Goal: Information Seeking & Learning: Find specific fact

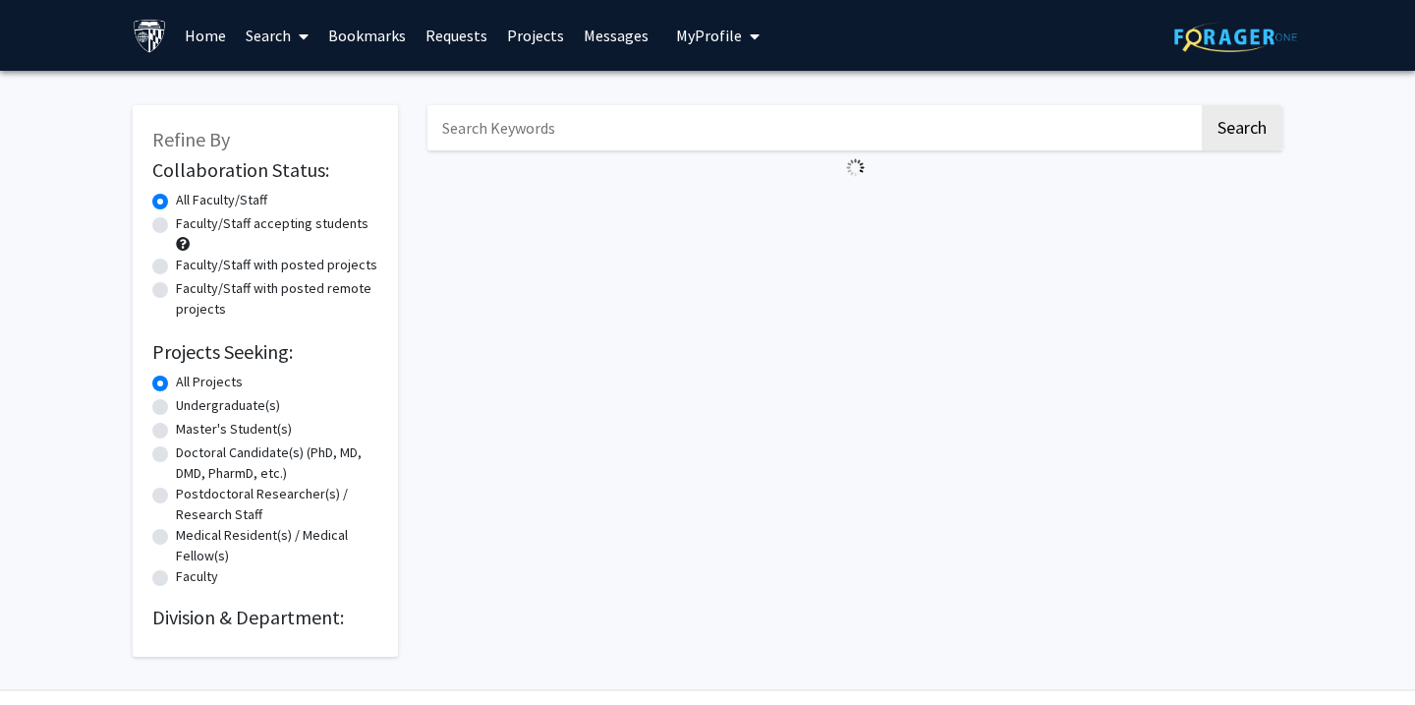
click at [525, 148] on input "Search Keywords" at bounding box center [812, 127] width 771 height 45
click at [532, 125] on input "Search Keywords" at bounding box center [812, 127] width 771 height 45
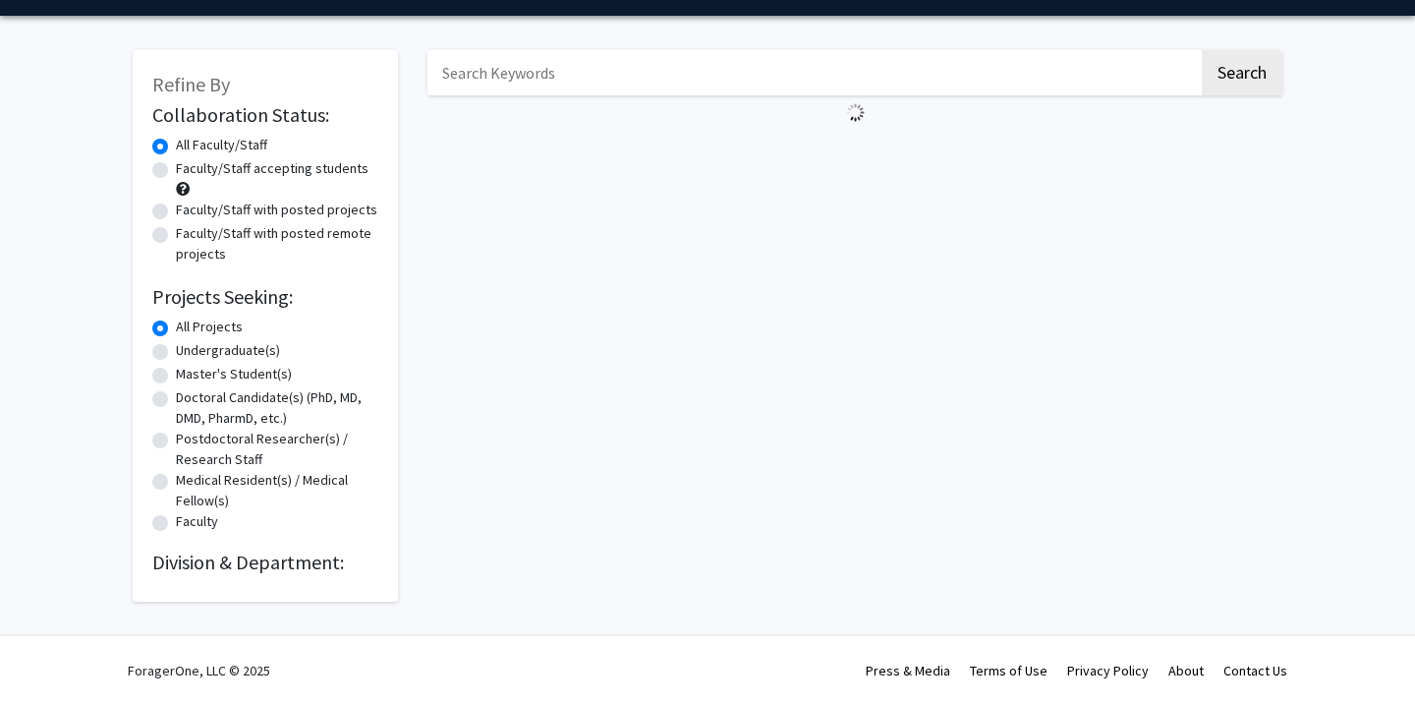
scroll to position [58, 0]
type input "[PERSON_NAME]"
click at [1241, 73] on button "Search" at bounding box center [1242, 72] width 81 height 45
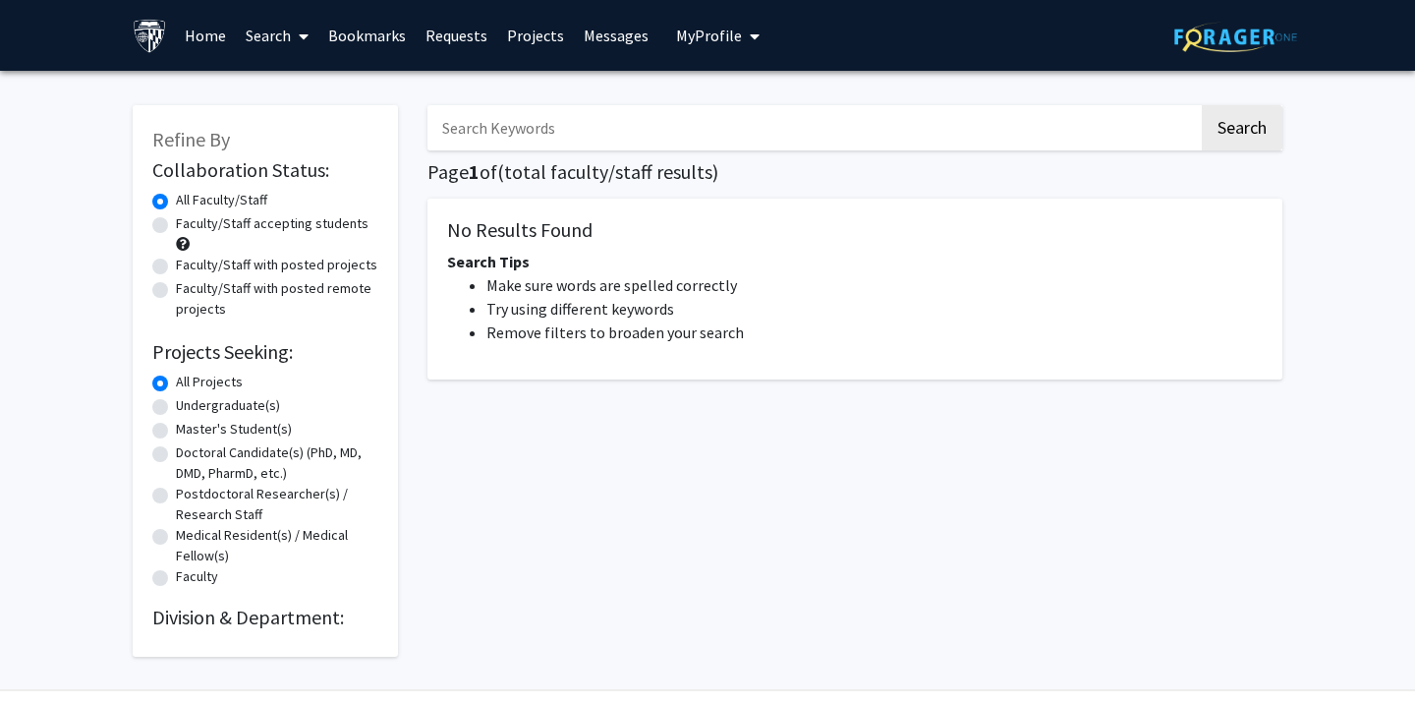
click at [546, 39] on link "Projects" at bounding box center [535, 35] width 77 height 69
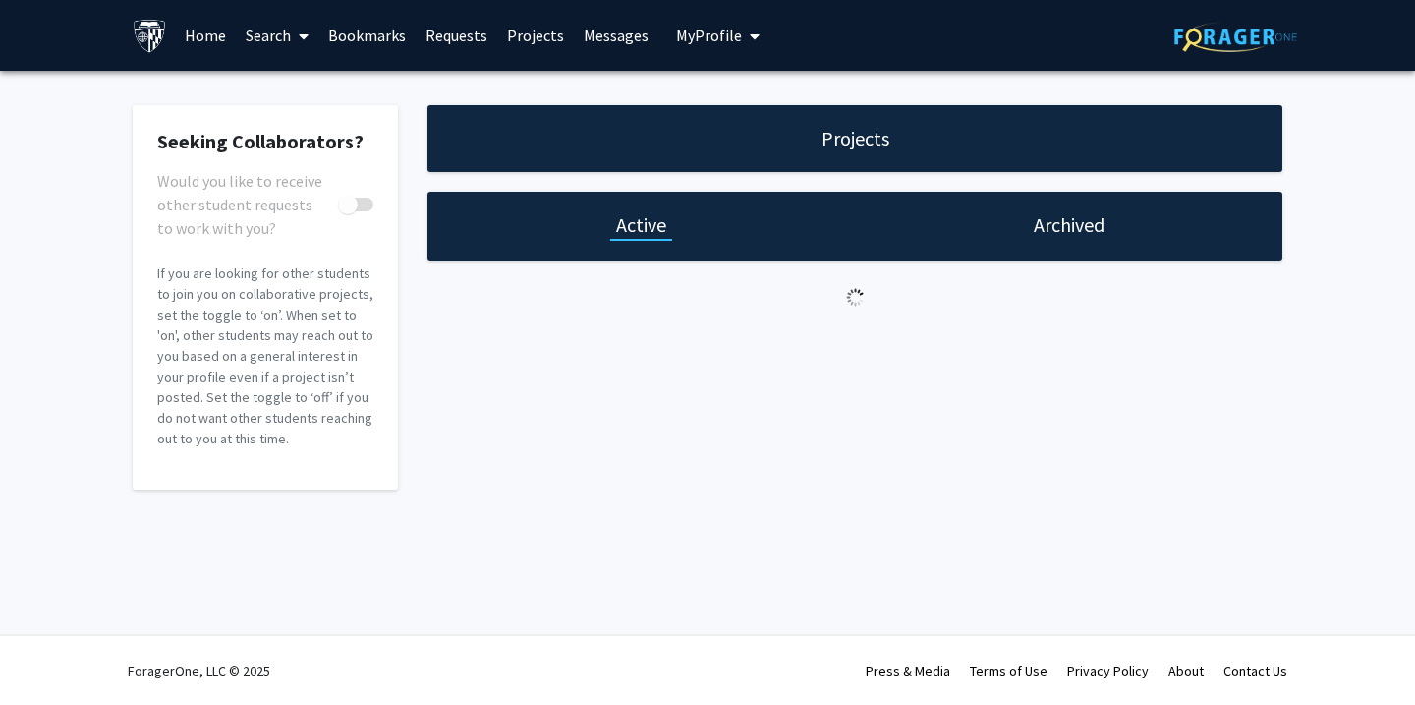
checkbox input "true"
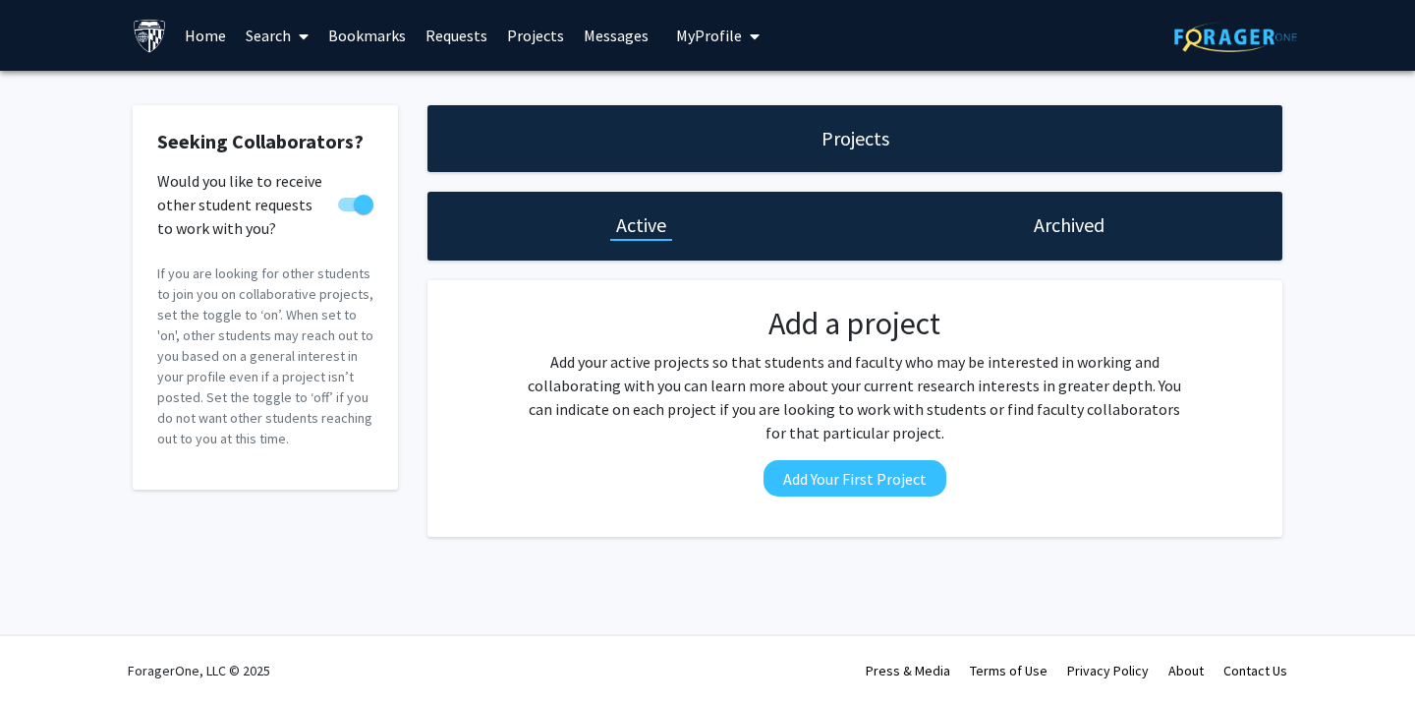
click at [203, 37] on link "Home" at bounding box center [205, 35] width 61 height 69
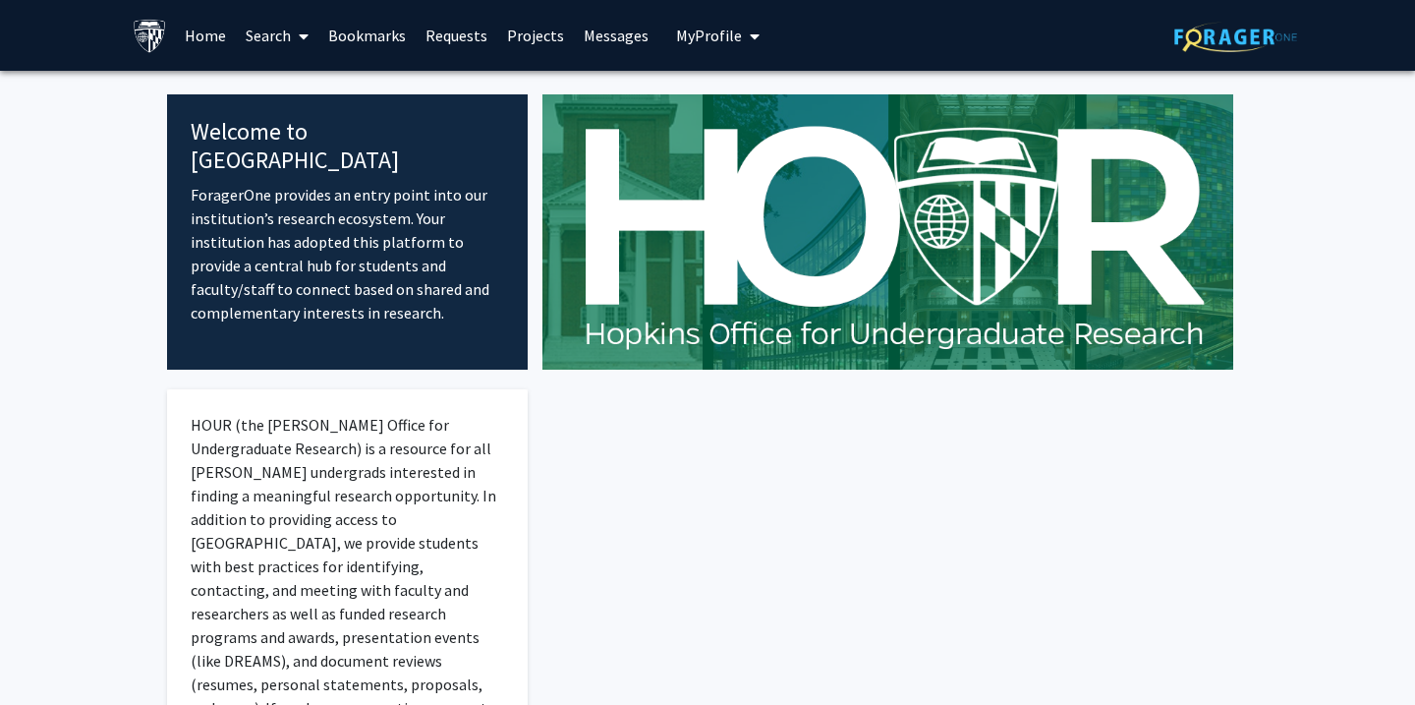
click at [181, 24] on link "Home" at bounding box center [205, 35] width 61 height 69
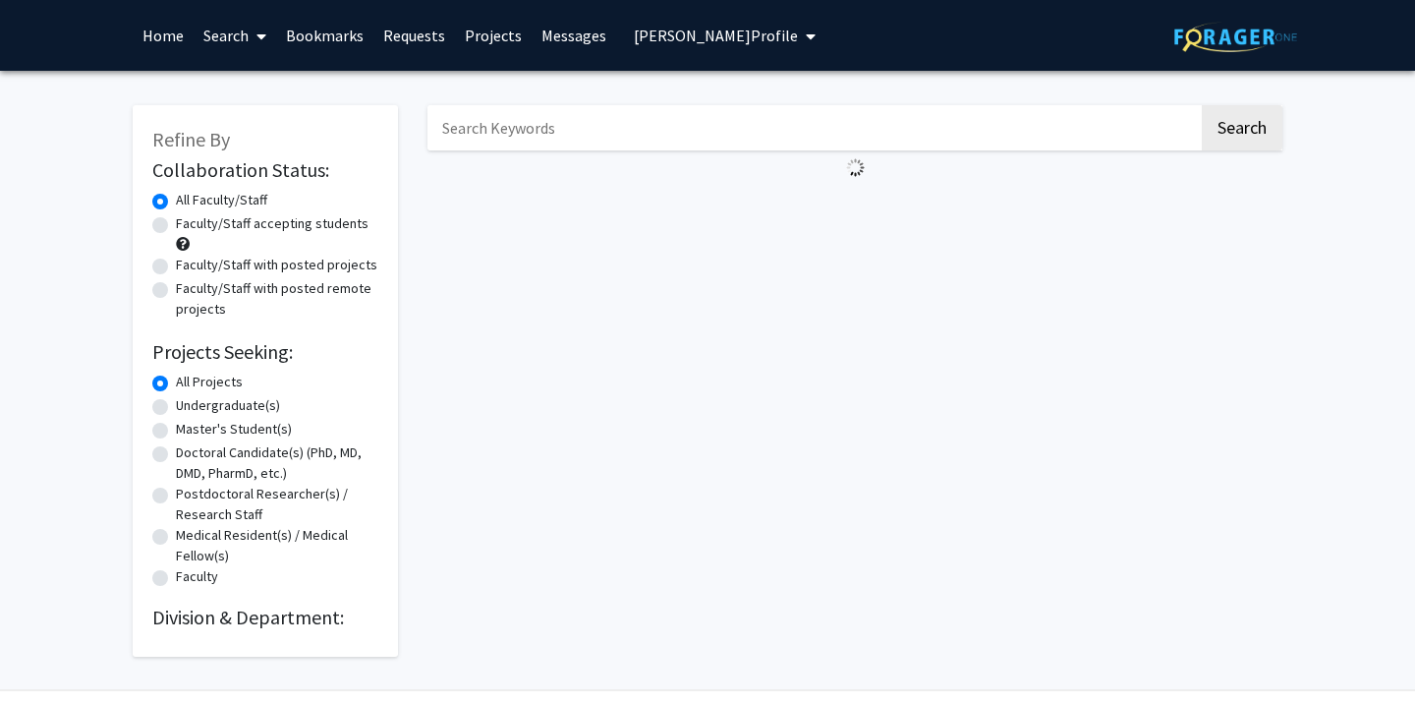
click at [798, 136] on input "Search Keywords" at bounding box center [812, 127] width 771 height 45
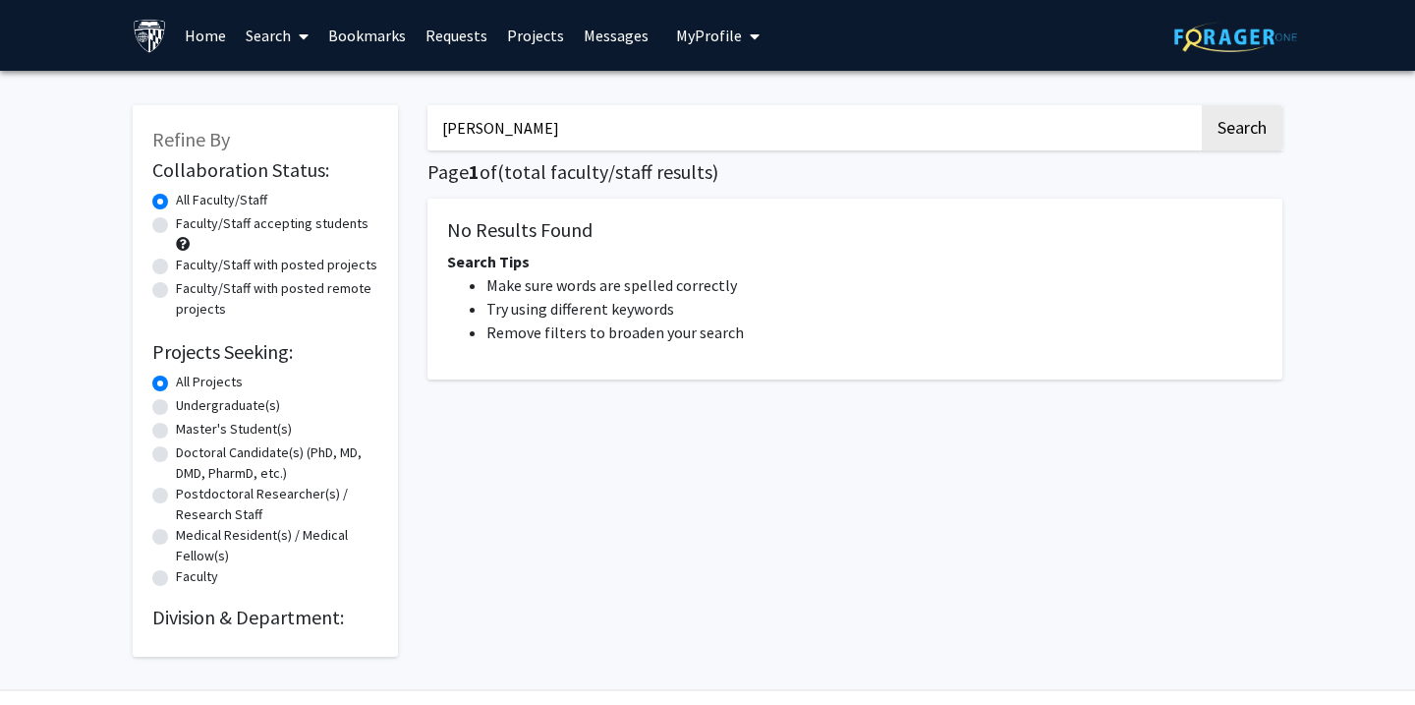
type input "fei lu"
click at [1241, 131] on button "Search" at bounding box center [1242, 127] width 81 height 45
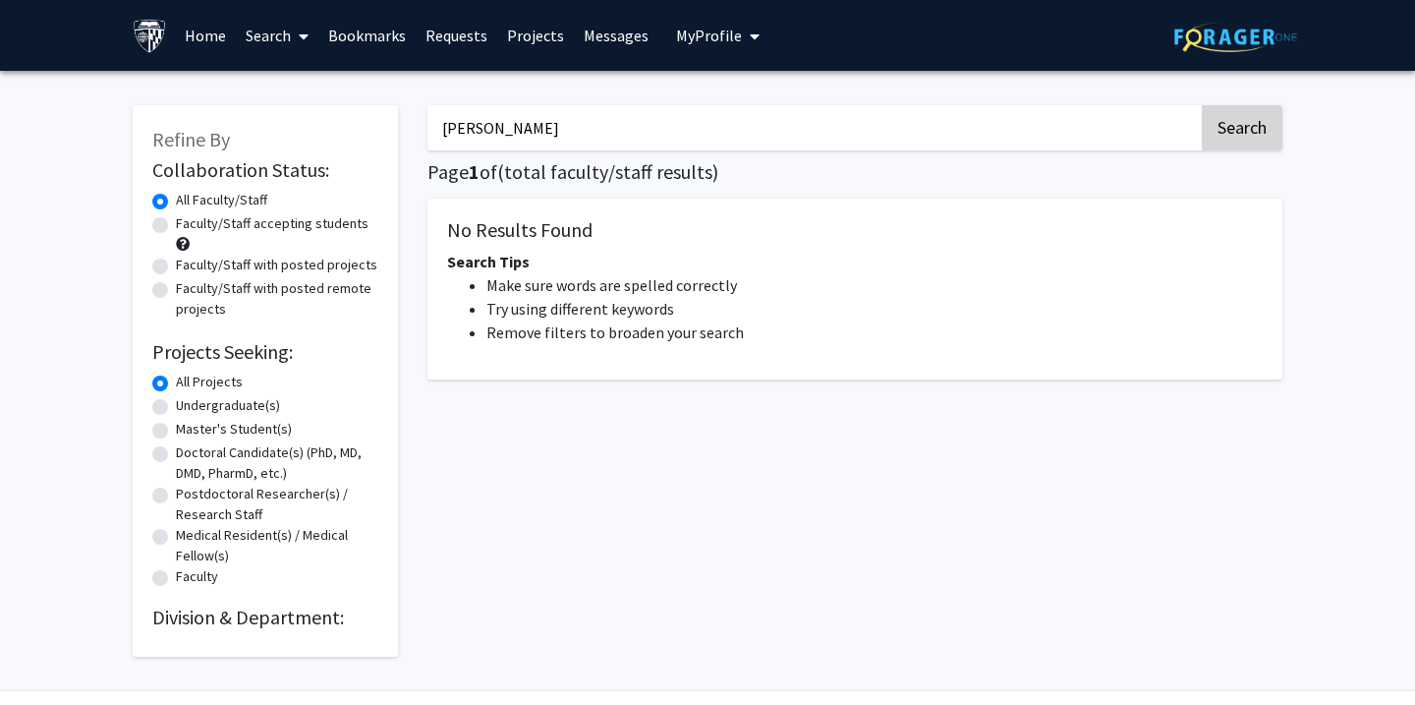
click at [1256, 145] on button "Search" at bounding box center [1242, 127] width 81 height 45
click at [1255, 119] on button "Search" at bounding box center [1242, 127] width 81 height 45
click at [293, 217] on label "Faculty/Staff accepting students" at bounding box center [272, 223] width 193 height 21
click at [189, 217] on input "Faculty/Staff accepting students" at bounding box center [182, 219] width 13 height 13
radio input "true"
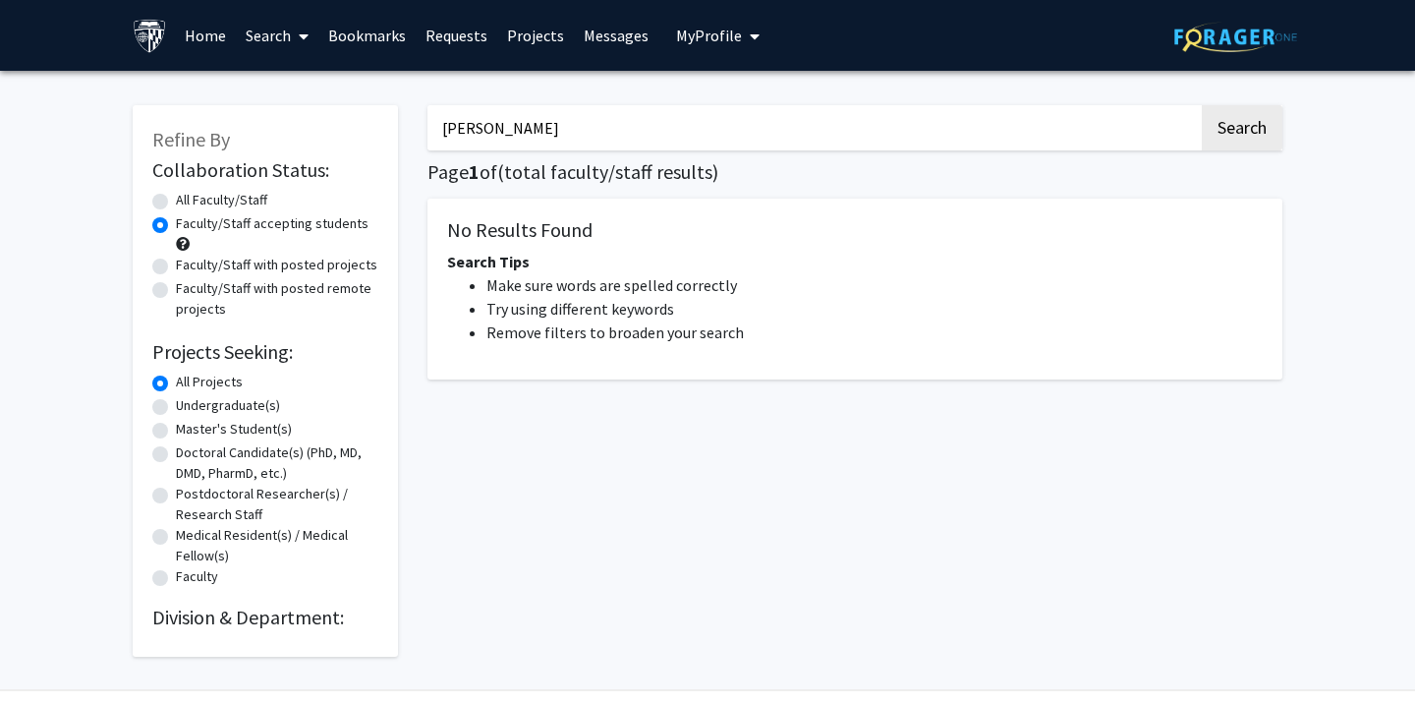
click at [289, 222] on label "Faculty/Staff accepting students" at bounding box center [272, 223] width 193 height 21
click at [189, 222] on input "Faculty/Staff accepting students" at bounding box center [182, 219] width 13 height 13
click at [711, 52] on button "My Profile" at bounding box center [717, 35] width 95 height 71
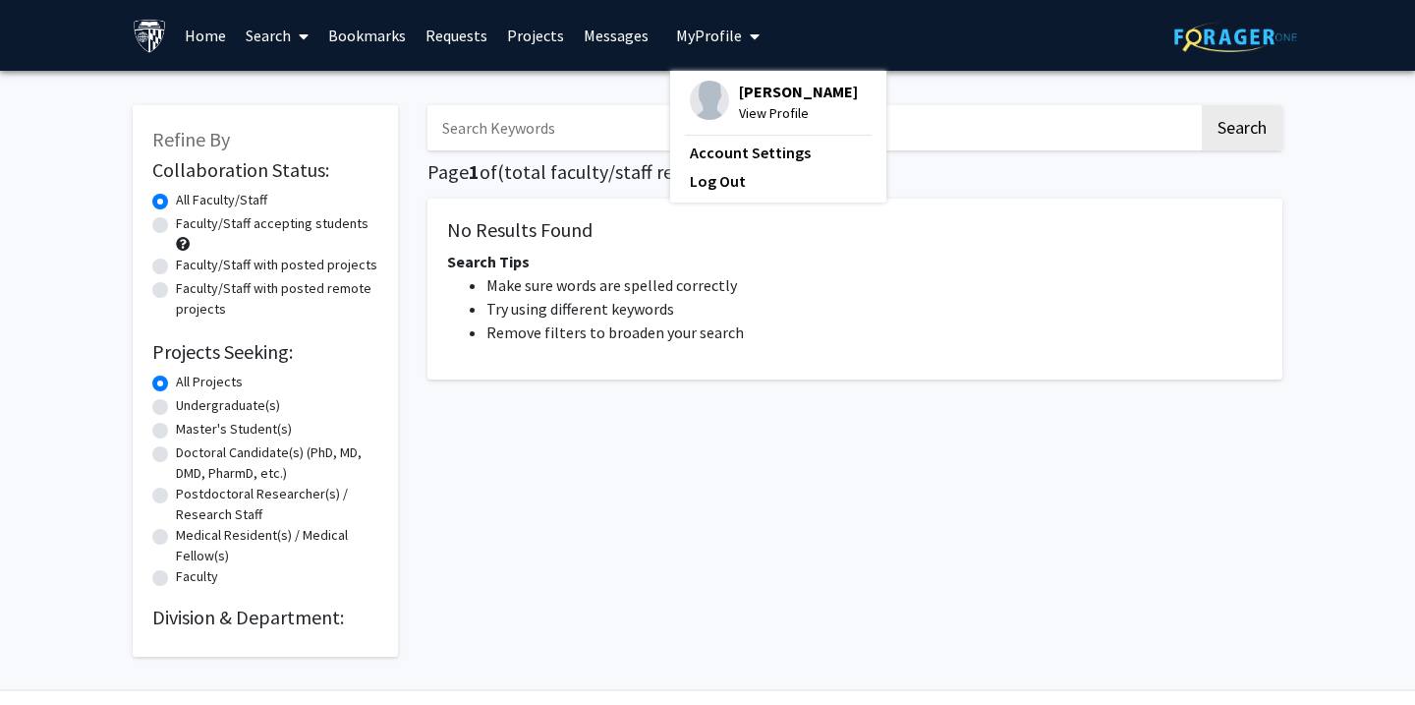
click at [739, 110] on span "View Profile" at bounding box center [798, 113] width 119 height 22
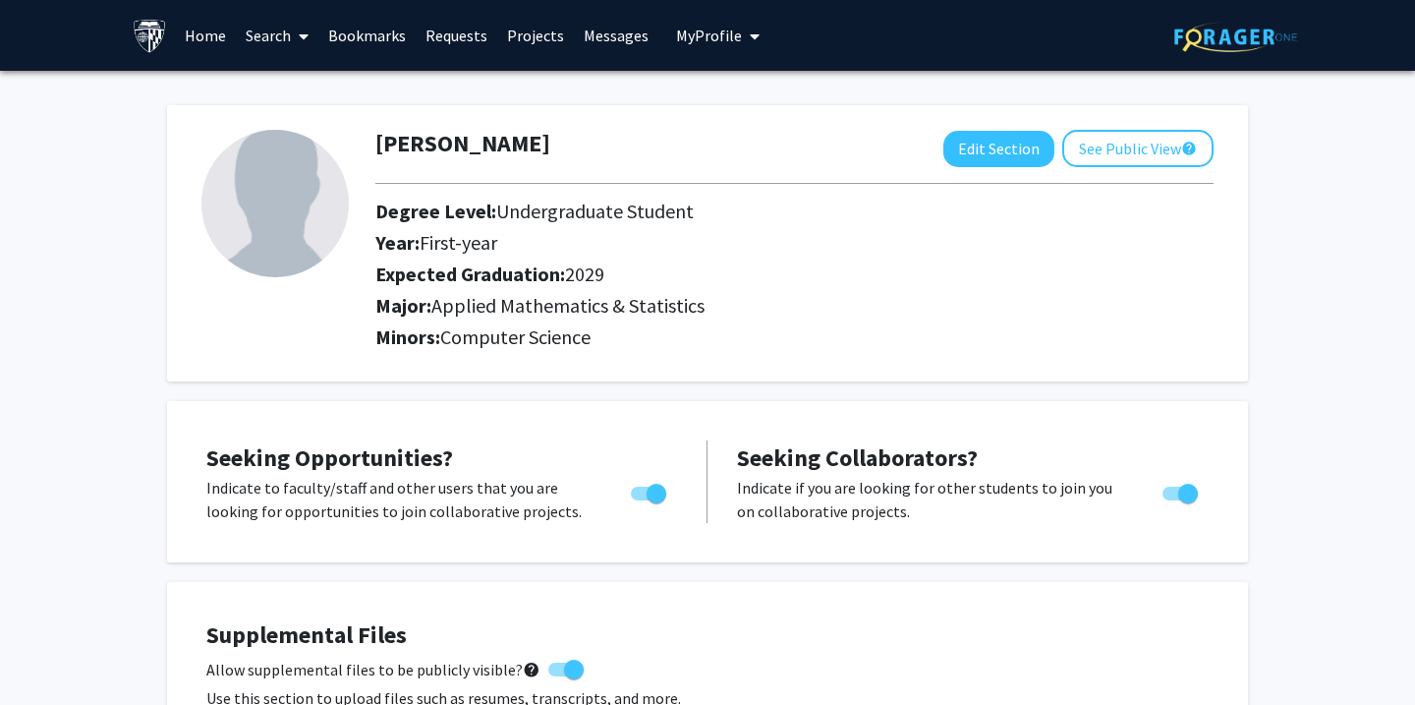
click at [272, 40] on link "Search" at bounding box center [277, 35] width 83 height 69
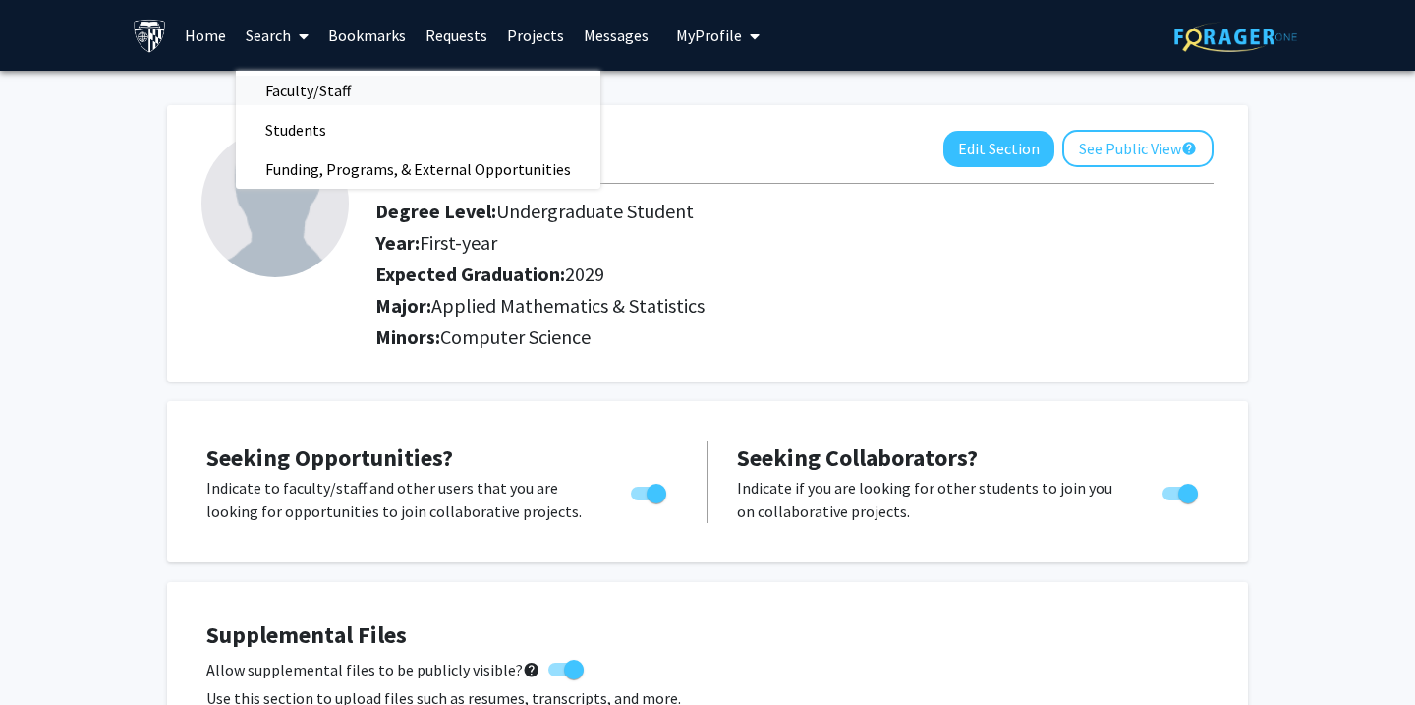
click at [278, 94] on span "Faculty/Staff" at bounding box center [308, 90] width 144 height 39
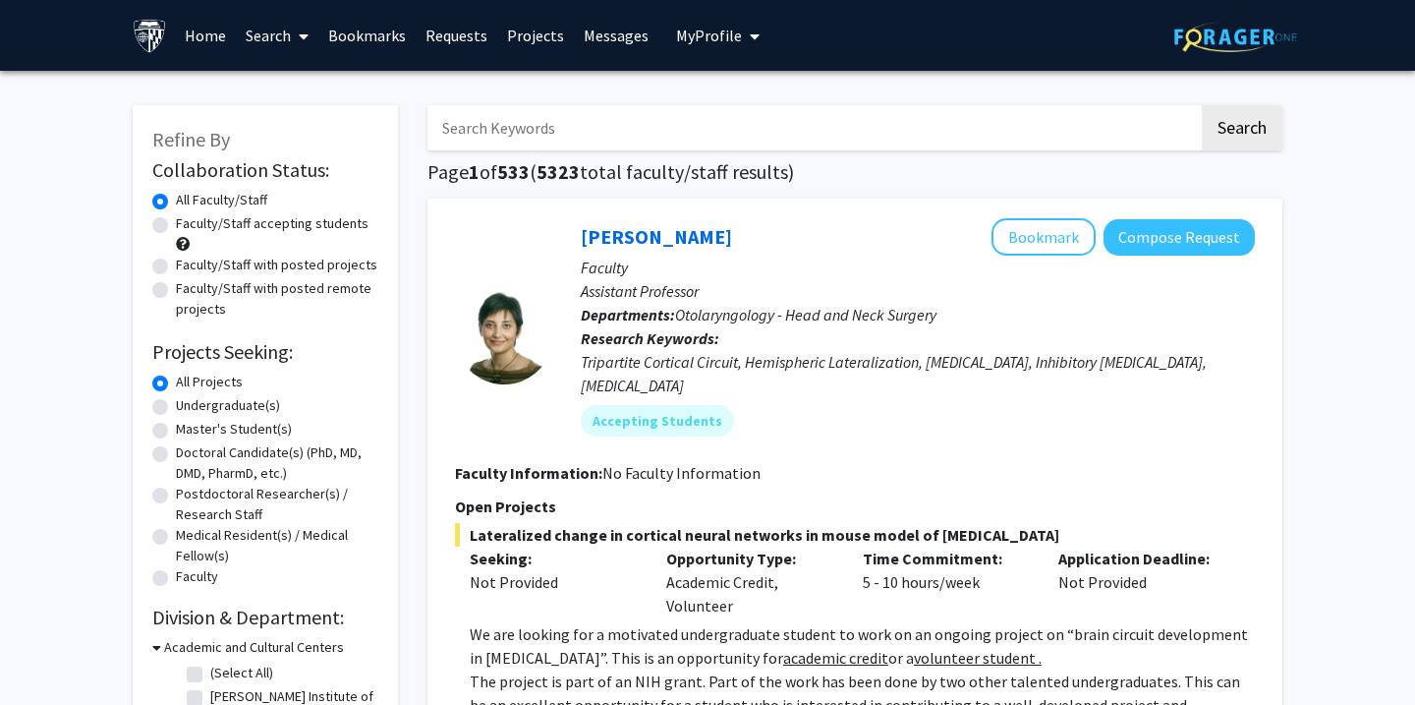
scroll to position [25, 0]
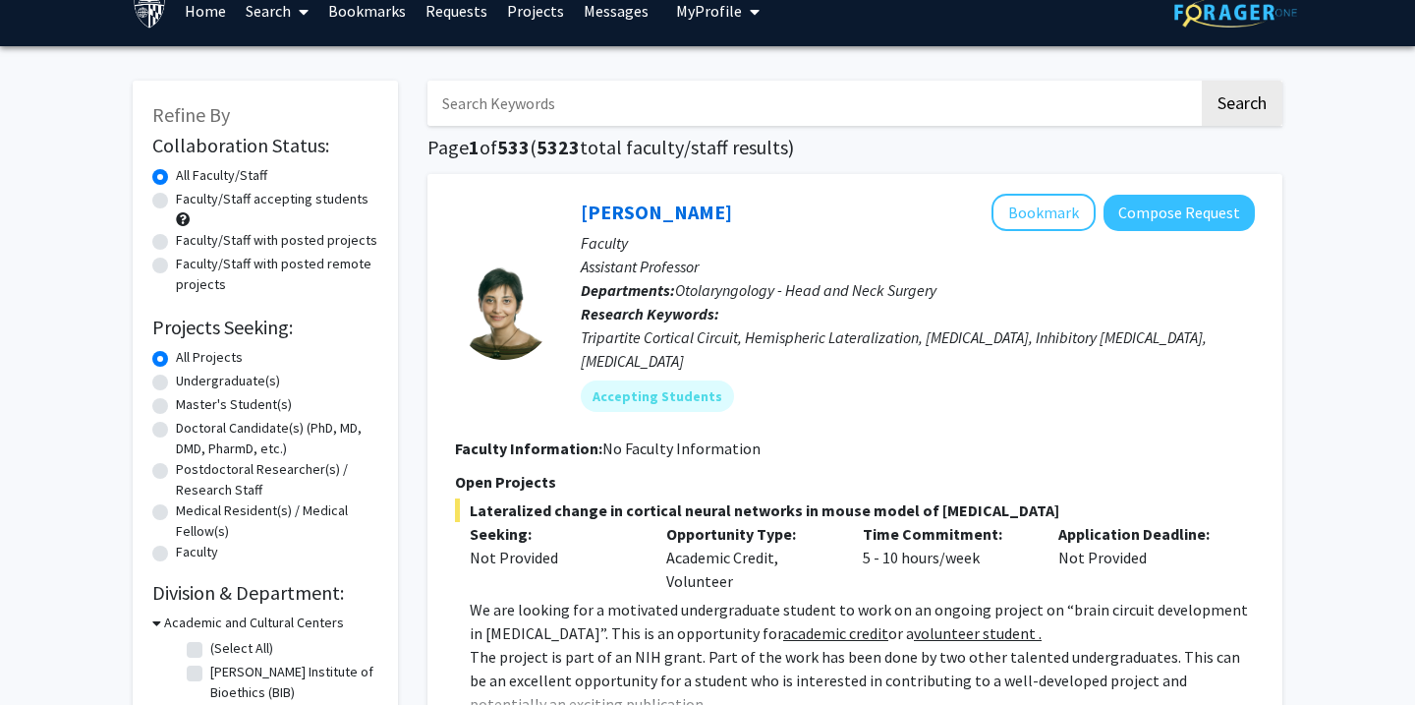
click at [575, 98] on input "Search Keywords" at bounding box center [812, 103] width 771 height 45
type input "[PERSON_NAME]"
click at [1241, 106] on button "Search" at bounding box center [1242, 103] width 81 height 45
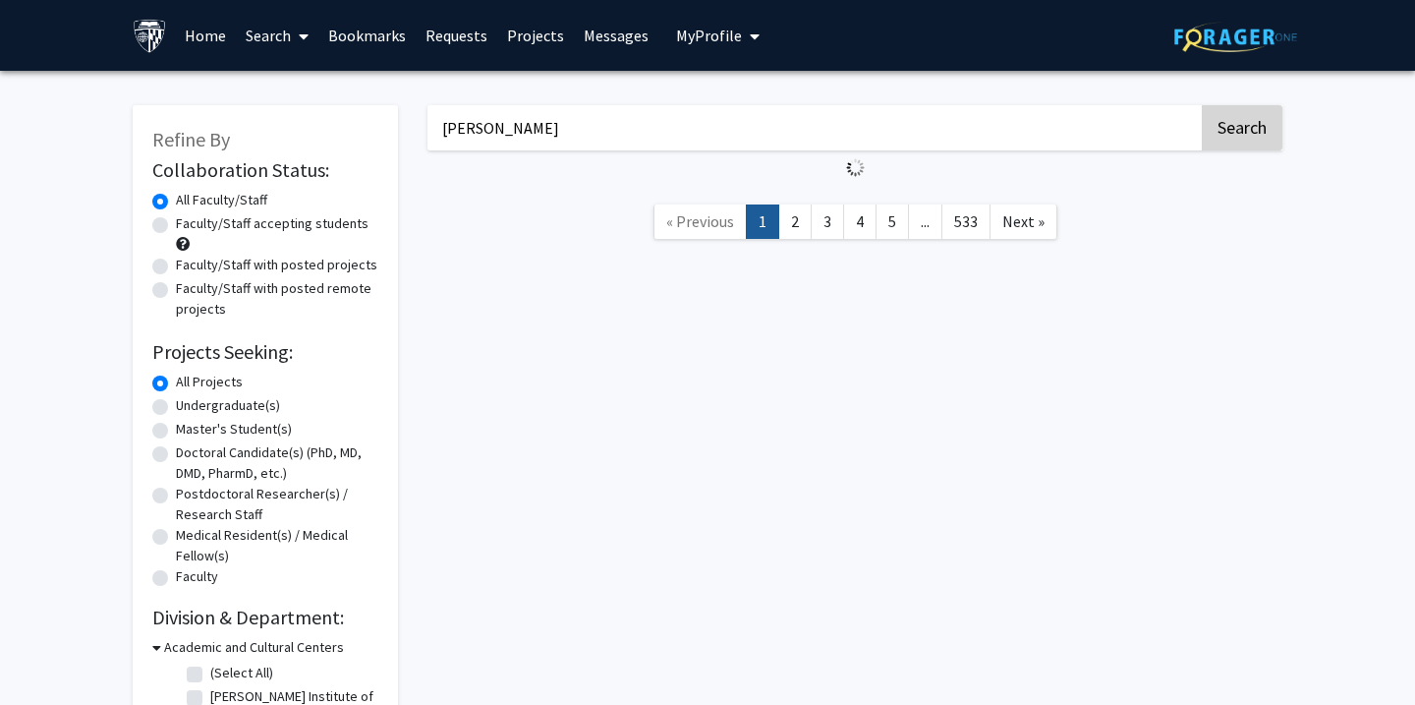
click at [1253, 120] on button "Search" at bounding box center [1242, 127] width 81 height 45
